Goal: Browse casually

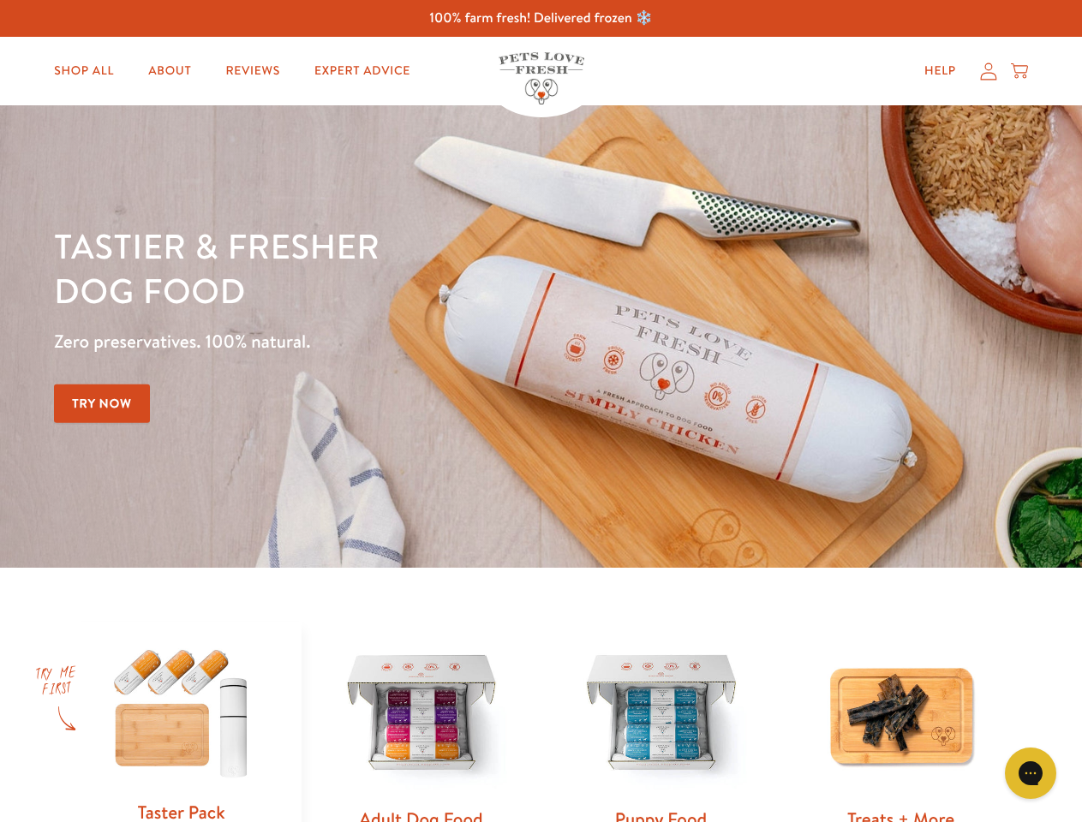
click at [541, 411] on div "Tastier & fresher dog food Zero preservatives. 100% natural. Try Now" at bounding box center [378, 337] width 649 height 226
click at [1030, 773] on icon "Open gorgias live chat" at bounding box center [1030, 773] width 16 height 16
